Goal: Transaction & Acquisition: Purchase product/service

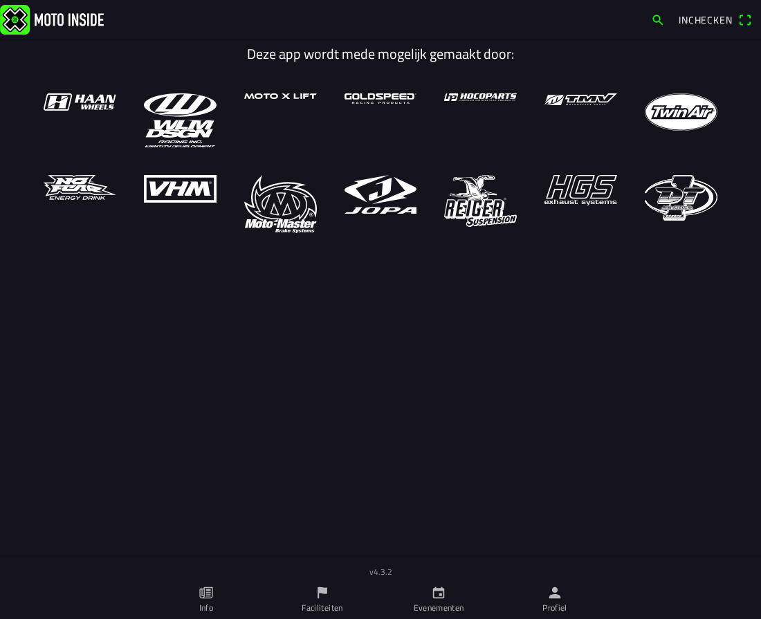
click at [706, 24] on span "Inchecken" at bounding box center [706, 19] width 54 height 15
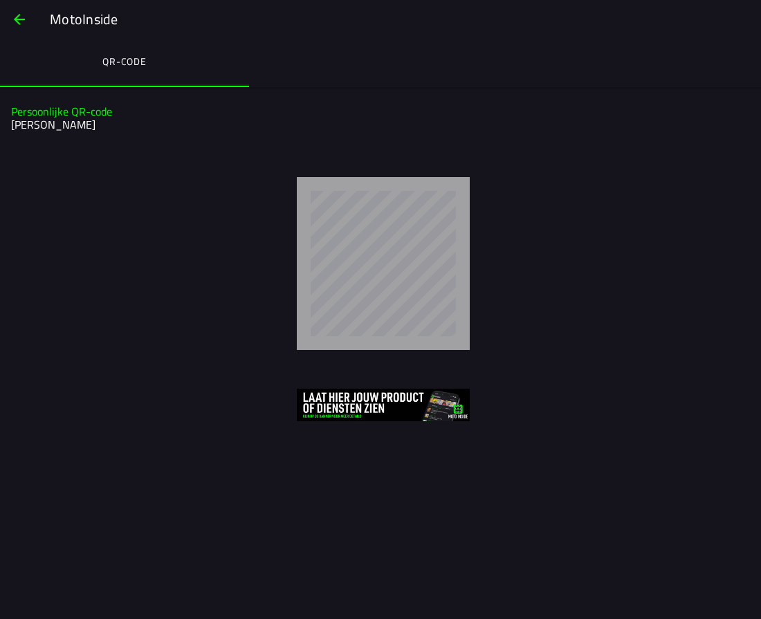
click at [24, 19] on span "button" at bounding box center [19, 19] width 17 height 33
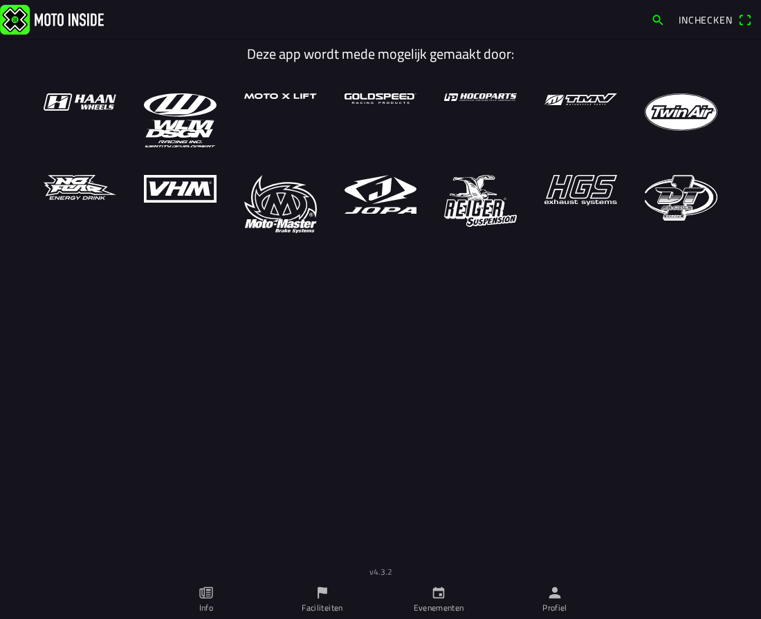
click at [24, 19] on img at bounding box center [52, 19] width 104 height 30
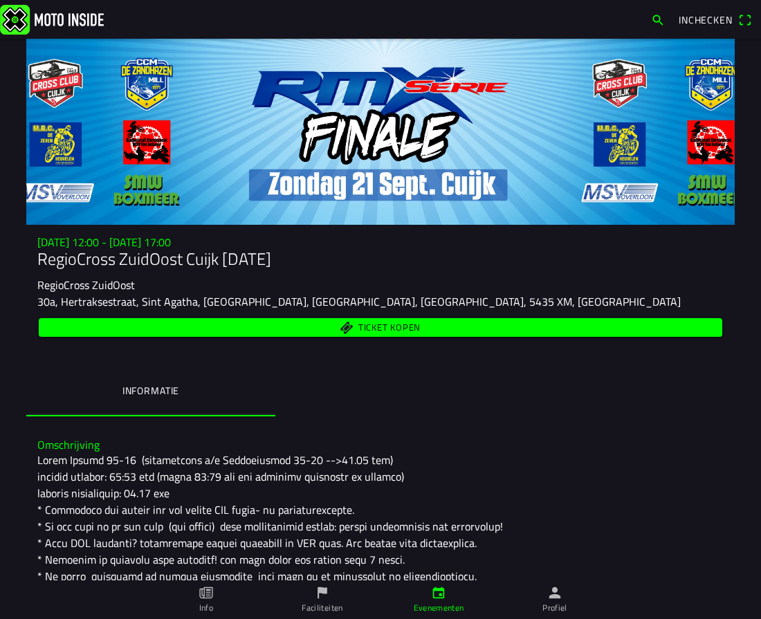
click at [455, 333] on span "Ticket kopen" at bounding box center [381, 327] width 668 height 19
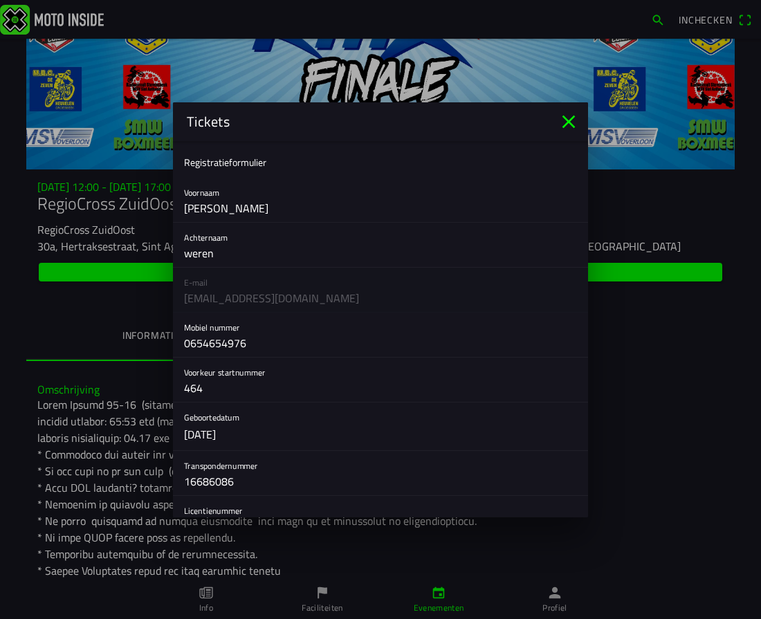
scroll to position [83, 0]
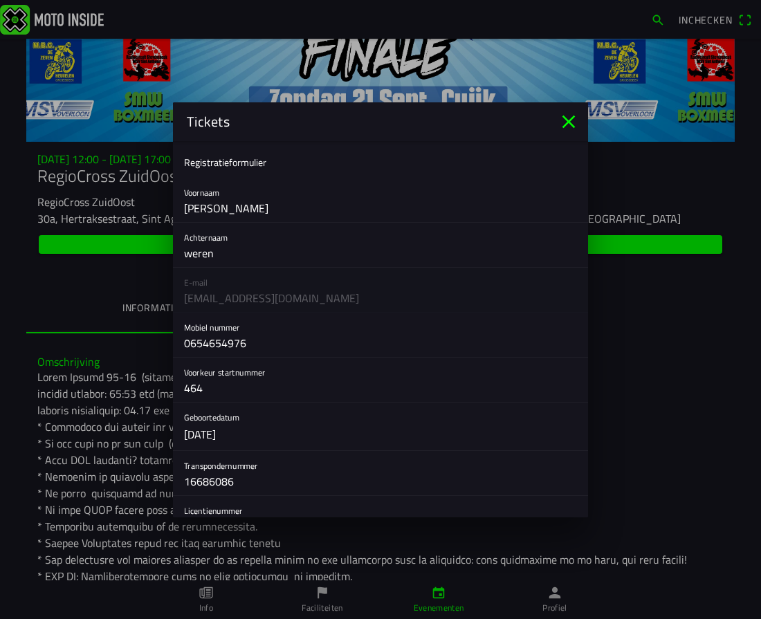
click at [209, 301] on div "E-mail jhoncorina0406@gmail.com" at bounding box center [380, 290] width 415 height 45
click at [201, 286] on div "E-mail jhoncorina0406@gmail.com" at bounding box center [380, 290] width 415 height 45
click at [236, 513] on input "35723" at bounding box center [380, 527] width 393 height 28
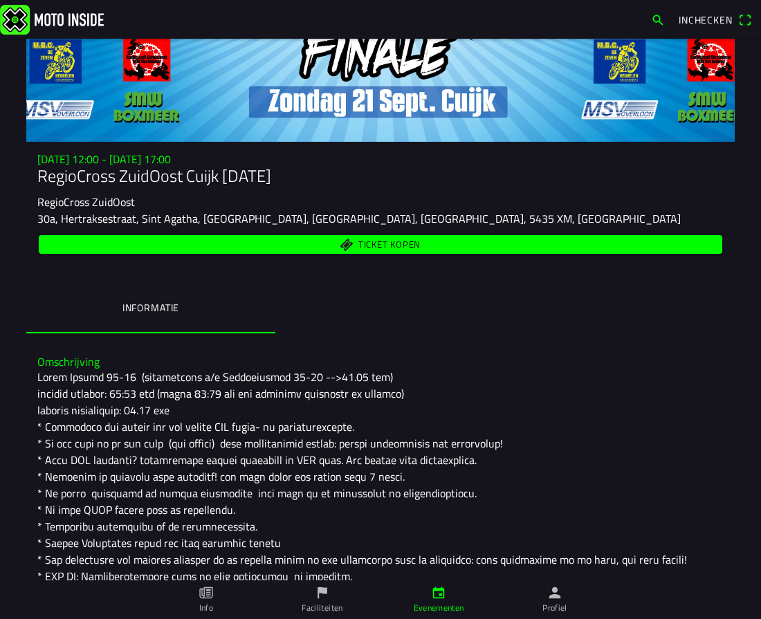
click at [706, 349] on ion-backdrop at bounding box center [380, 309] width 761 height 619
click at [410, 251] on span "Ticket kopen" at bounding box center [381, 244] width 668 height 19
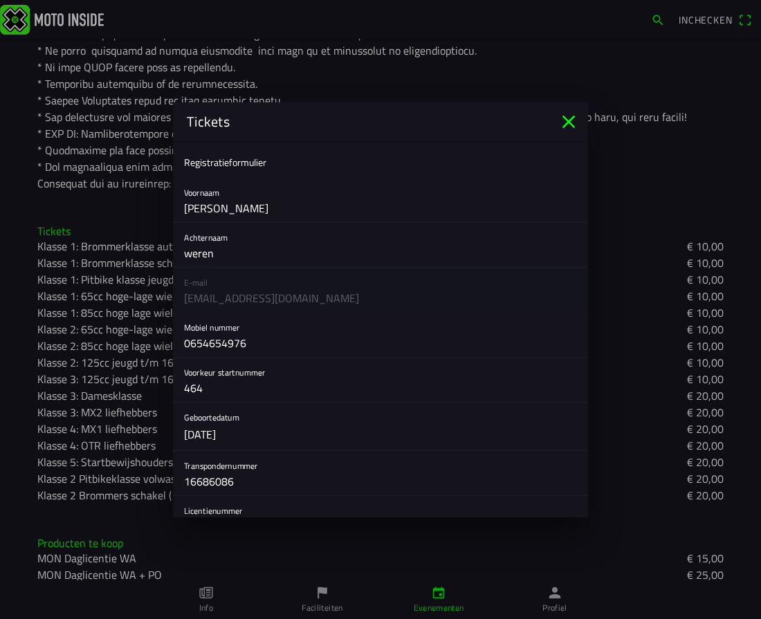
scroll to position [540, 0]
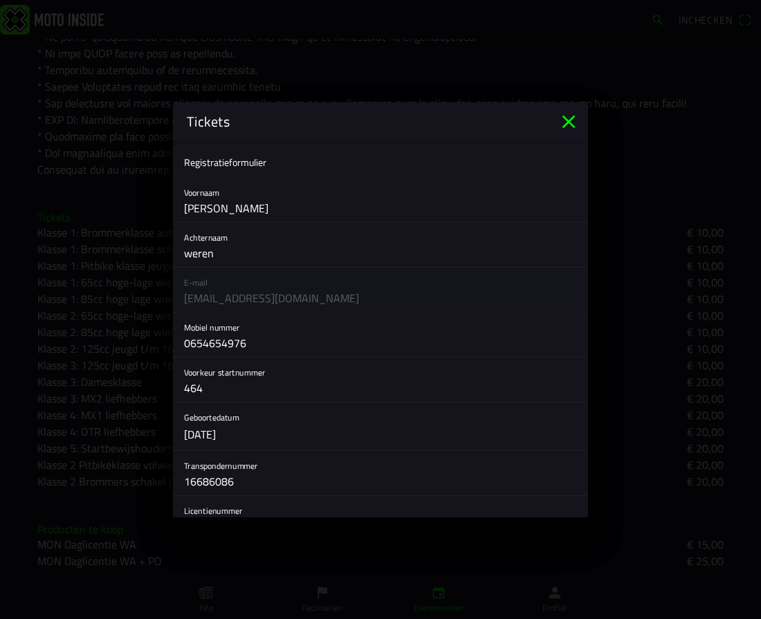
click at [580, 438] on button "button" at bounding box center [386, 427] width 404 height 48
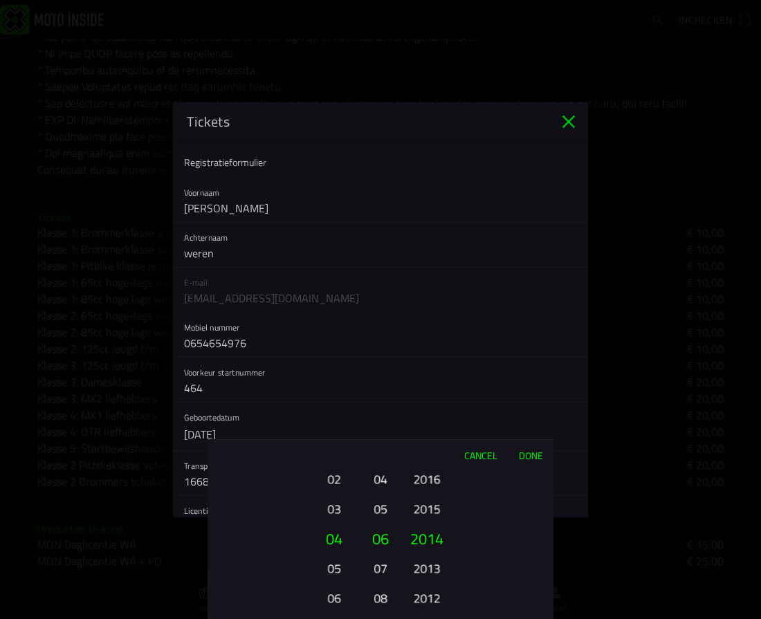
click at [531, 457] on button "Done" at bounding box center [531, 455] width 46 height 30
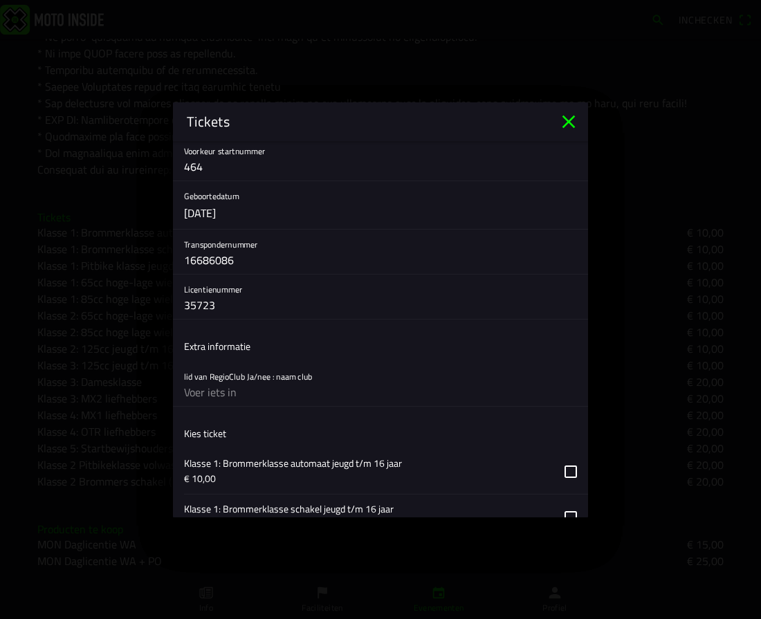
scroll to position [249, 0]
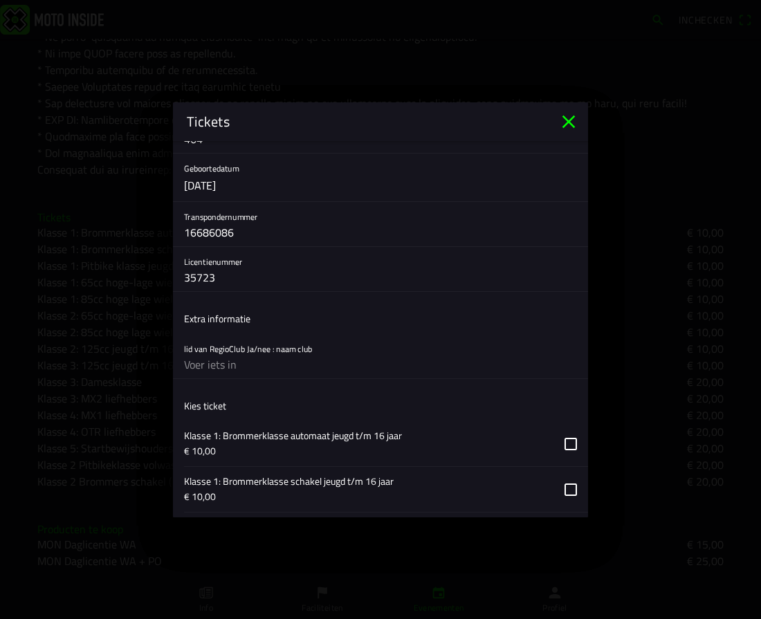
click at [274, 367] on input "text" at bounding box center [380, 365] width 393 height 28
click at [255, 367] on input "ccm zandhazen" at bounding box center [380, 365] width 393 height 28
type input "c"
type input "zandhazen"
click at [474, 219] on input "16686086" at bounding box center [380, 233] width 393 height 28
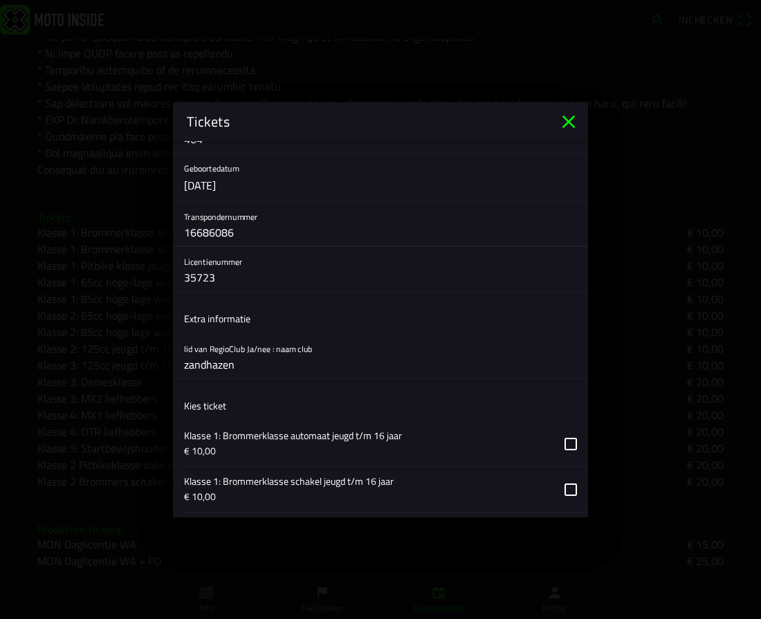
click at [461, 335] on div "lid van RegioClub Ja/nee : naam club zandhazen" at bounding box center [380, 356] width 393 height 44
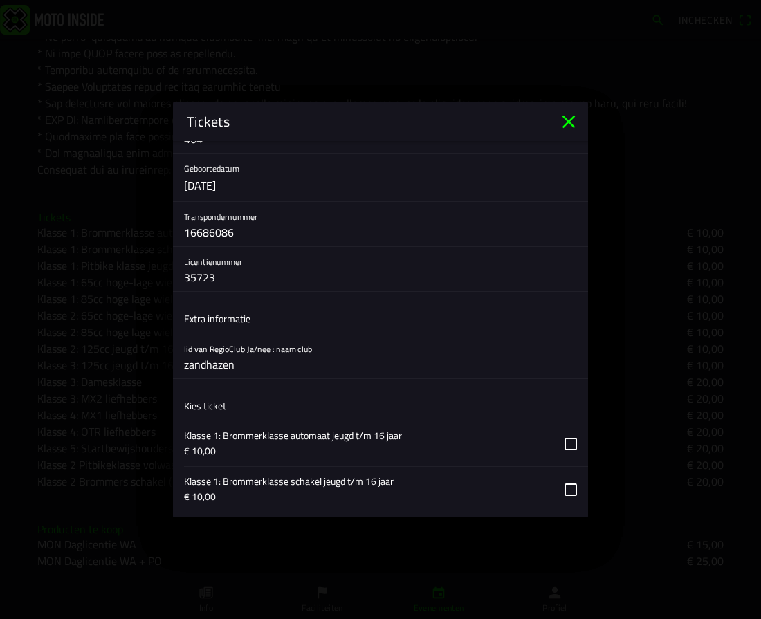
click at [461, 335] on div "lid van RegioClub Ja/nee : naam club zandhazen" at bounding box center [380, 356] width 393 height 44
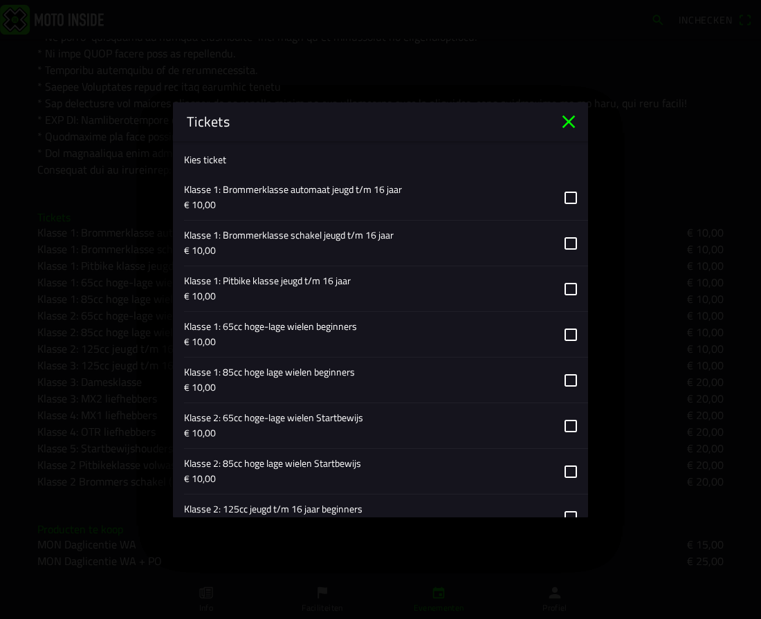
scroll to position [498, 0]
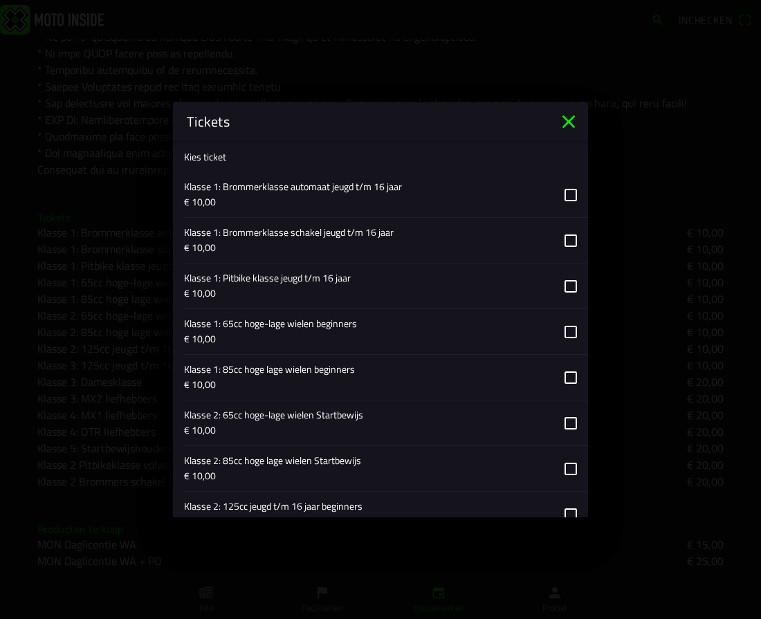
click at [571, 336] on button "button" at bounding box center [386, 331] width 404 height 45
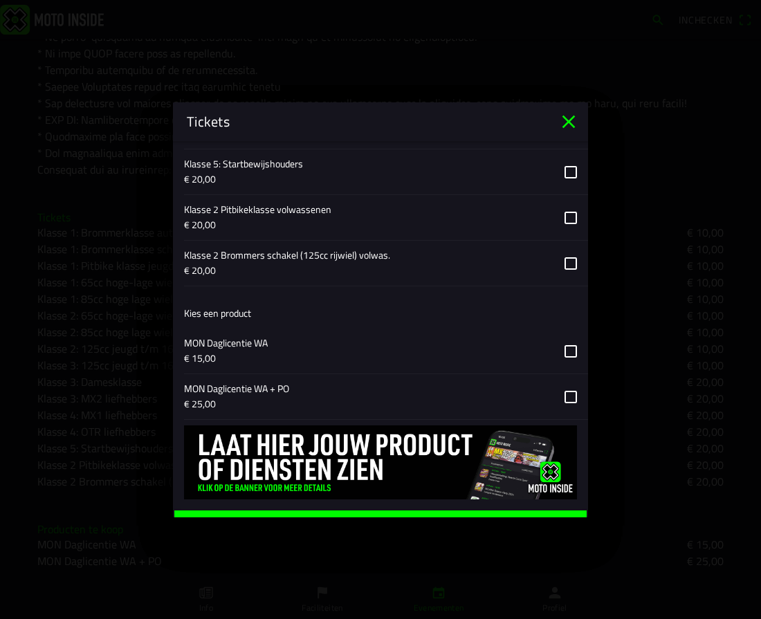
scroll to position [1135, 0]
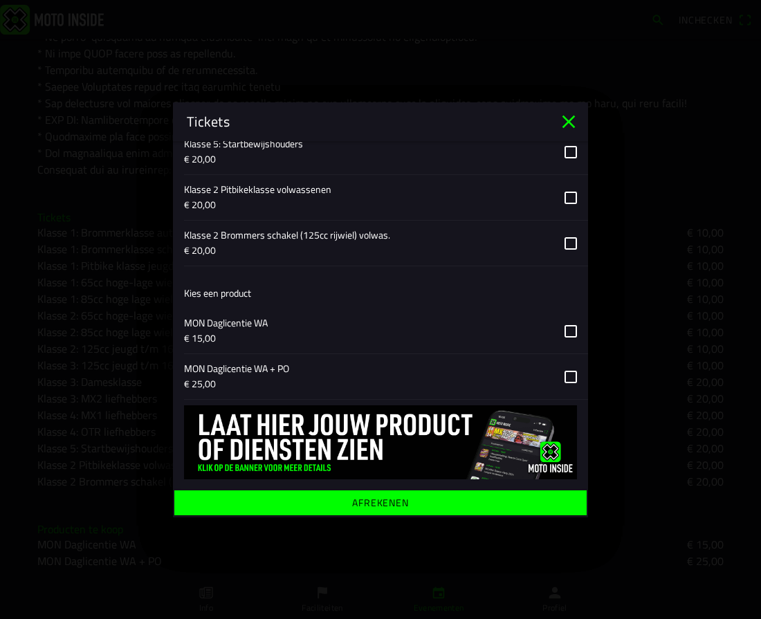
click at [412, 496] on span "Afrekenen" at bounding box center [380, 502] width 391 height 25
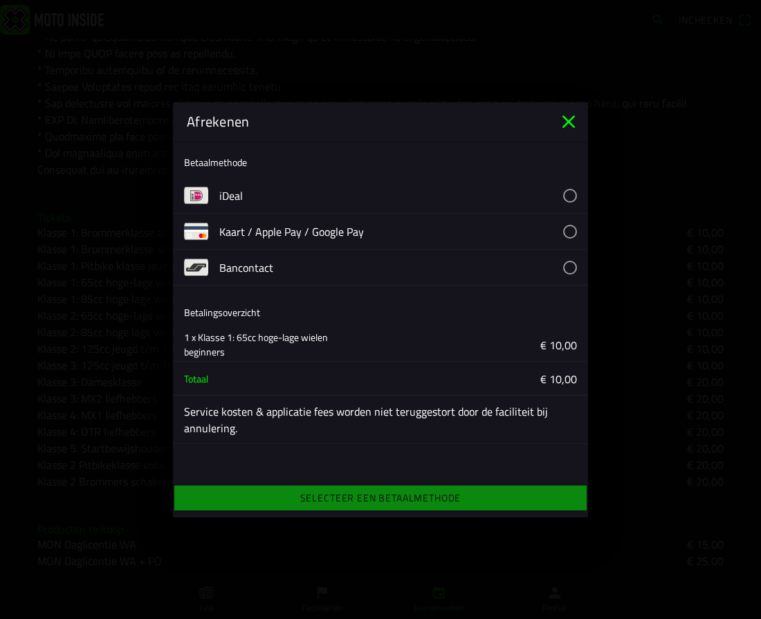
click at [566, 202] on button "button" at bounding box center [403, 195] width 369 height 35
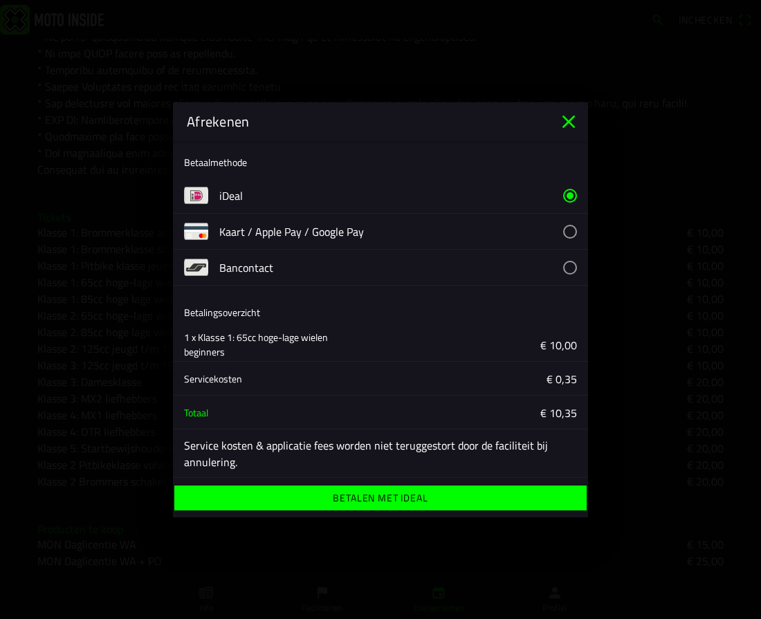
click at [396, 493] on ion-label "Betalen met iDeal" at bounding box center [380, 498] width 95 height 10
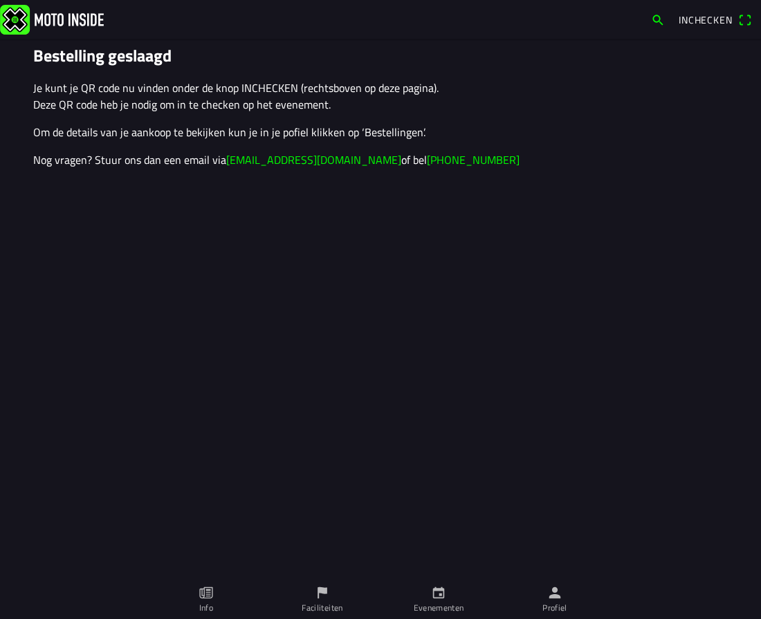
click at [692, 24] on span "Inchecken" at bounding box center [706, 19] width 54 height 15
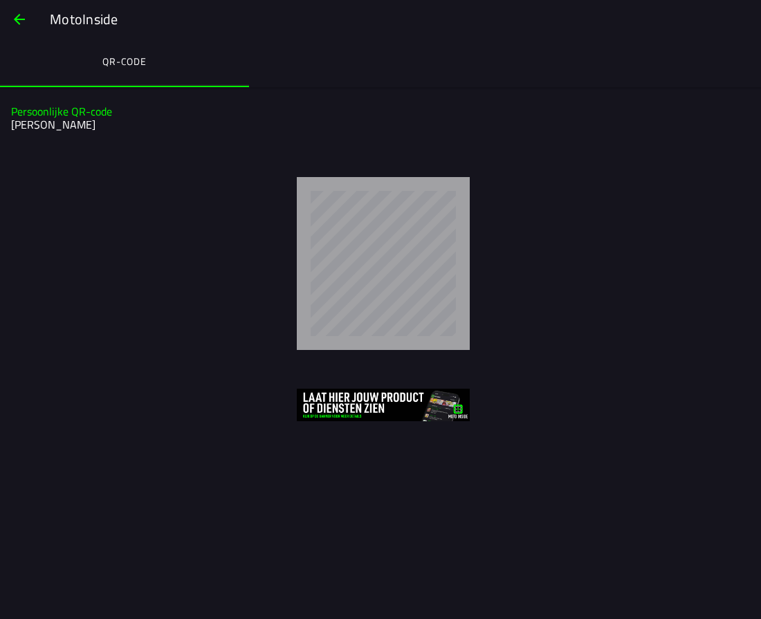
click at [29, 19] on button "button" at bounding box center [19, 19] width 33 height 33
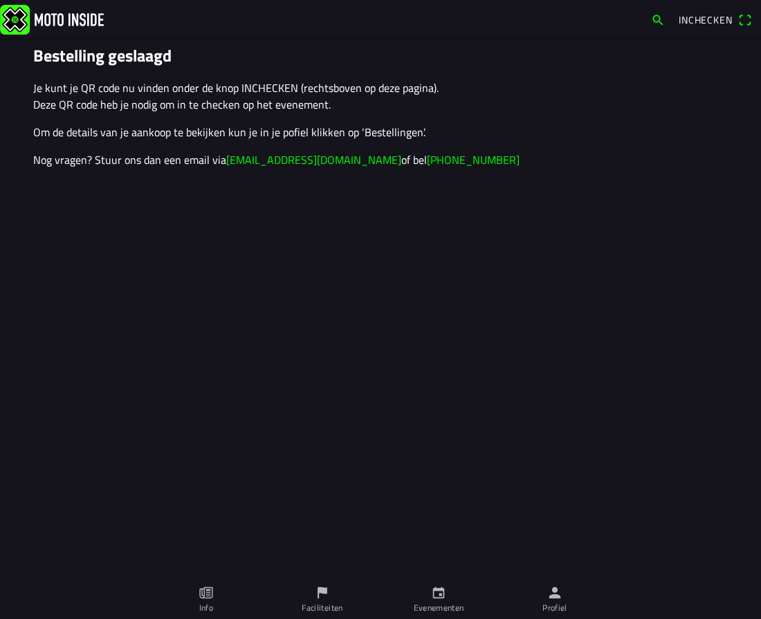
click at [655, 20] on span "button" at bounding box center [658, 20] width 14 height 22
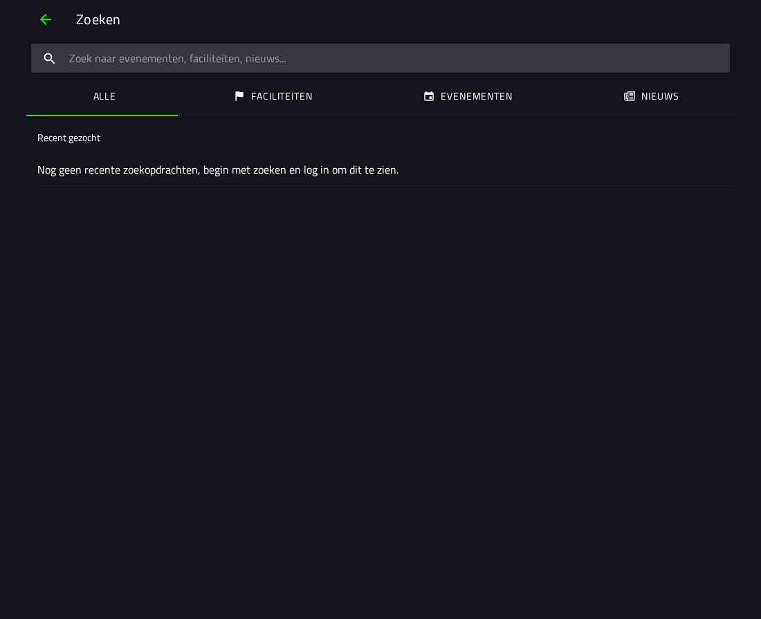
click at [51, 25] on span "button" at bounding box center [45, 19] width 17 height 33
